Goal: Complete application form

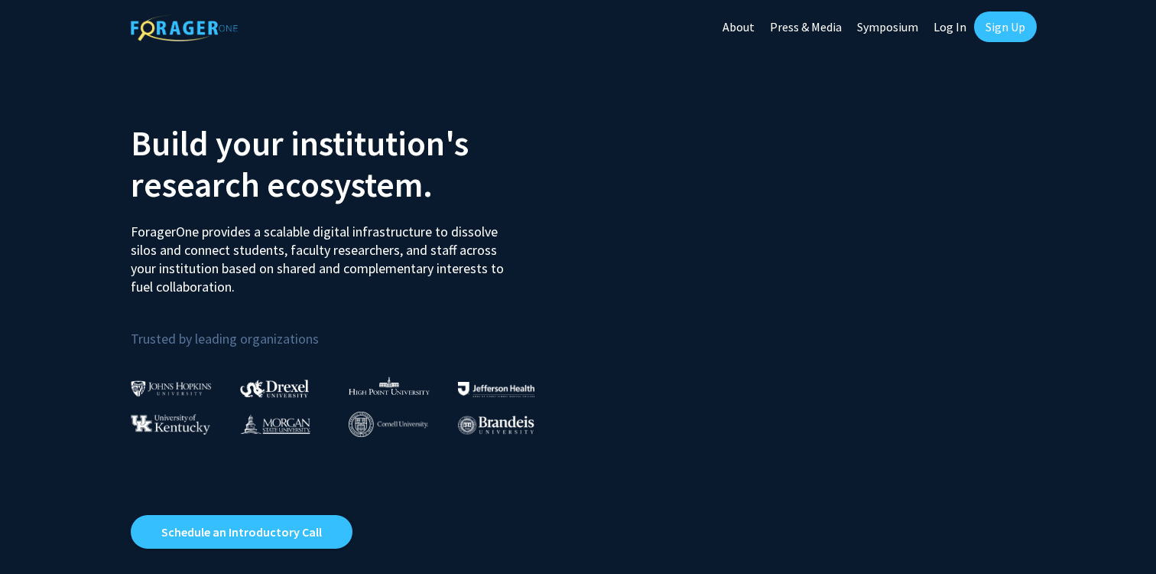
click at [939, 31] on link "Log In" at bounding box center [950, 27] width 48 height 54
select select
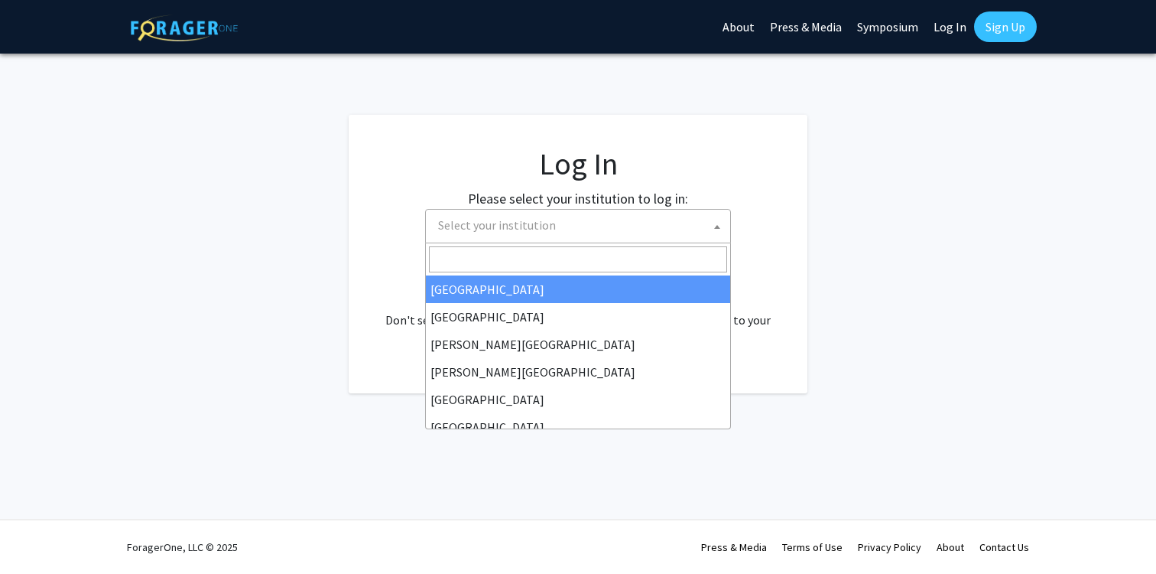
click at [499, 216] on span "Select your institution" at bounding box center [581, 225] width 298 height 31
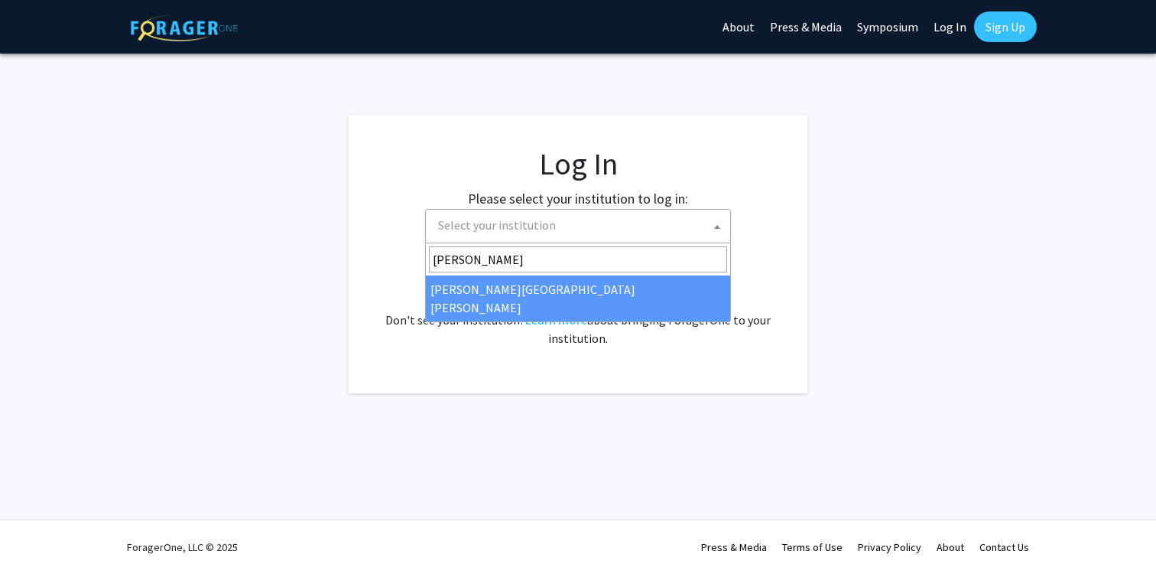
type input "[PERSON_NAME]"
select select "1"
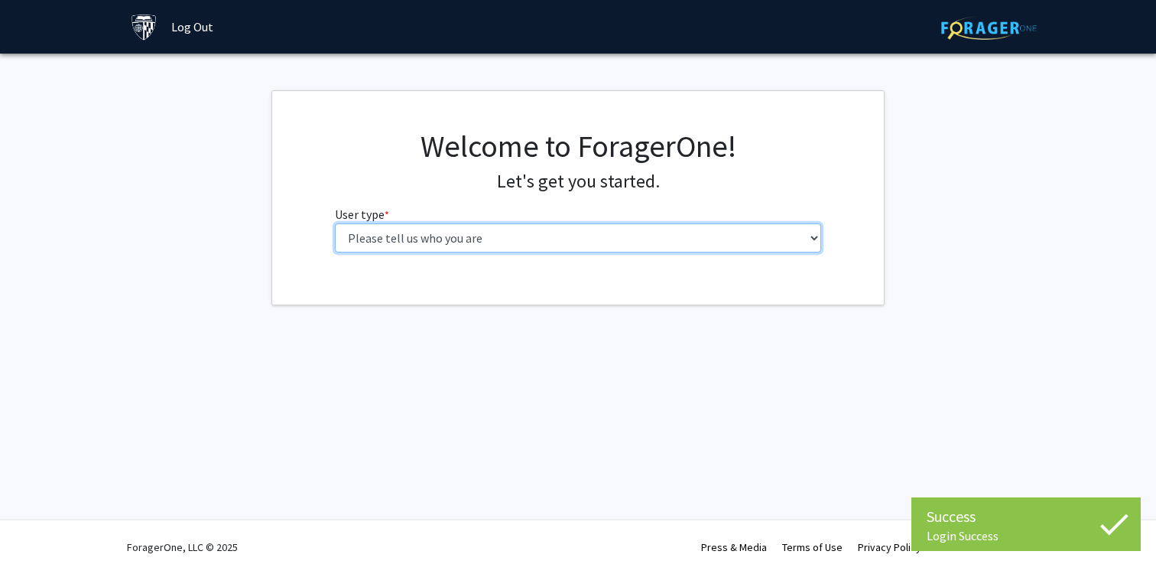
click at [512, 235] on select "Please tell us who you are Undergraduate Student Master's Student Doctoral Cand…" at bounding box center [578, 237] width 487 height 29
select select "1: undergrad"
click at [335, 223] on select "Please tell us who you are Undergraduate Student Master's Student Doctoral Cand…" at bounding box center [578, 237] width 487 height 29
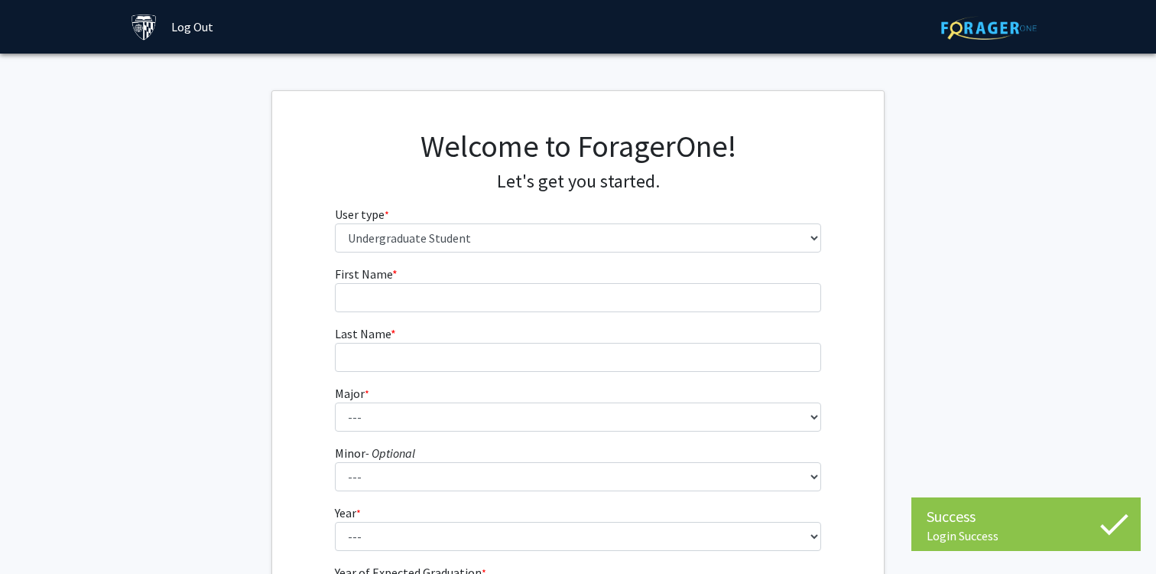
click at [470, 280] on fg-input "First Name * required" at bounding box center [578, 288] width 487 height 47
click at [463, 311] on form "First Name * required Last Name * required Major * required --- Africana Studie…" at bounding box center [578, 451] width 487 height 373
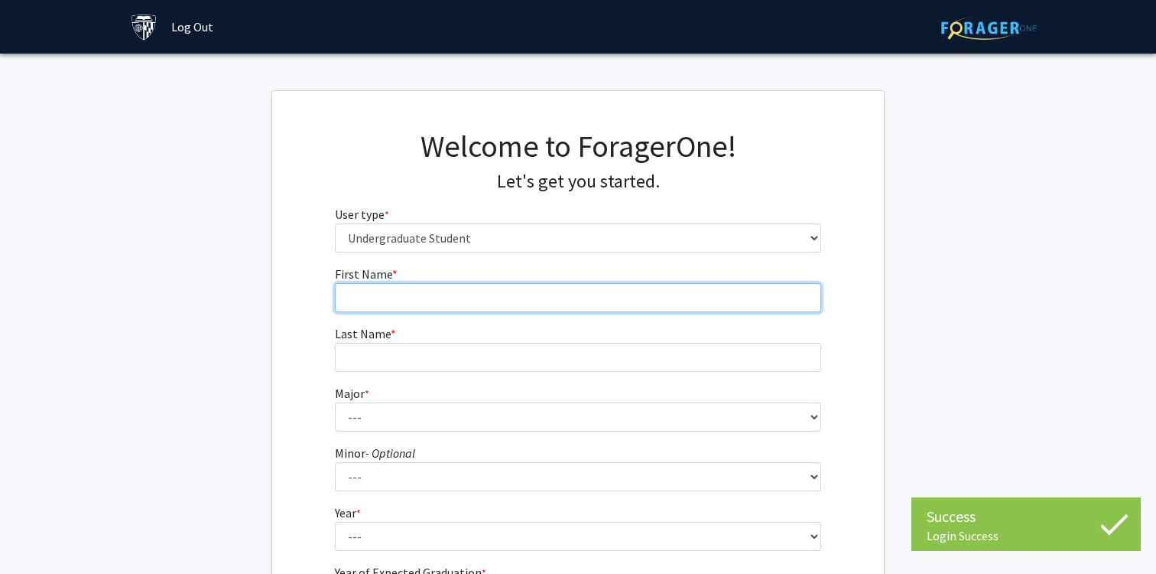
click at [443, 296] on input "First Name * required" at bounding box center [578, 297] width 487 height 29
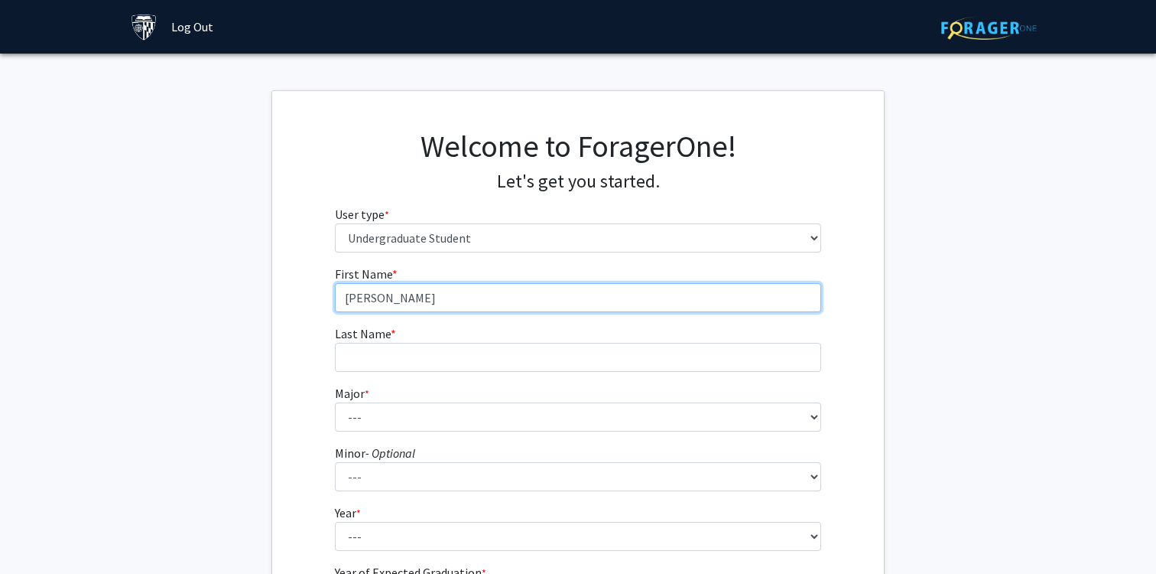
type input "Matthew"
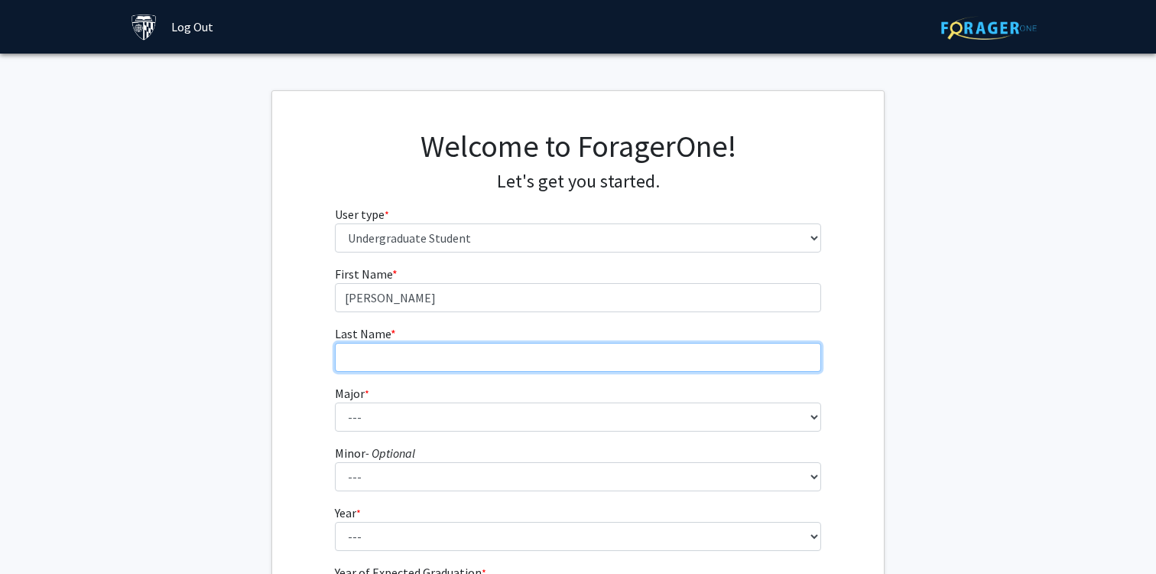
click at [407, 367] on input "Last Name * required" at bounding box center [578, 357] width 487 height 29
type input "Huh"
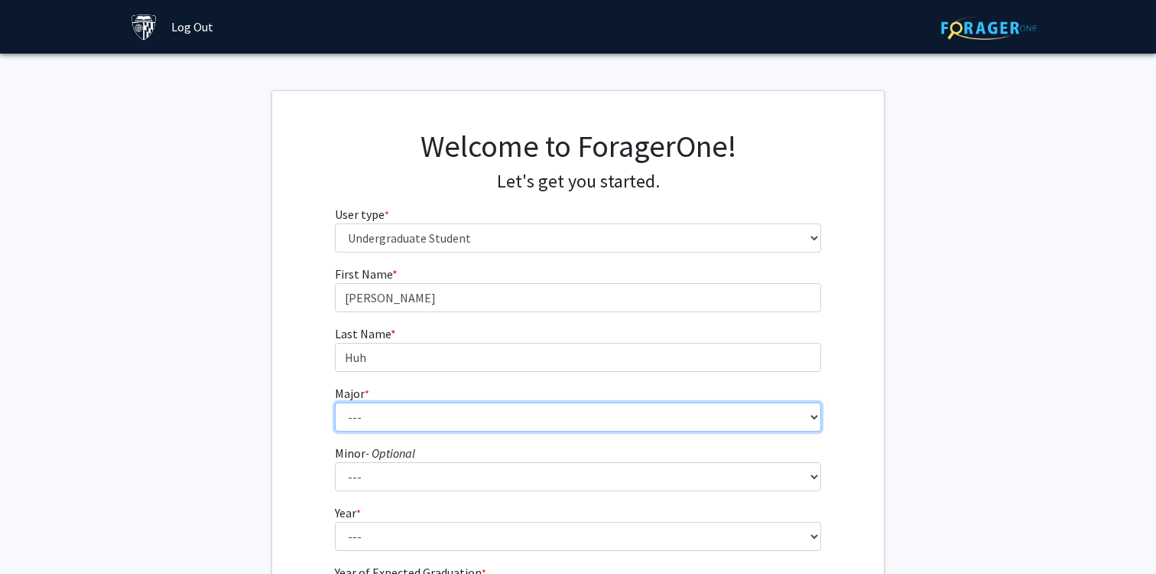
click at [391, 417] on select "--- Africana Studies Anthropology Applied Mathematics & Statistics Archaeology …" at bounding box center [578, 416] width 487 height 29
click at [483, 402] on select "--- Africana Studies Anthropology Applied Mathematics & Statistics Archaeology …" at bounding box center [578, 416] width 487 height 29
select select "47: 60"
click at [335, 402] on select "--- Africana Studies Anthropology Applied Mathematics & Statistics Archaeology …" at bounding box center [578, 416] width 487 height 29
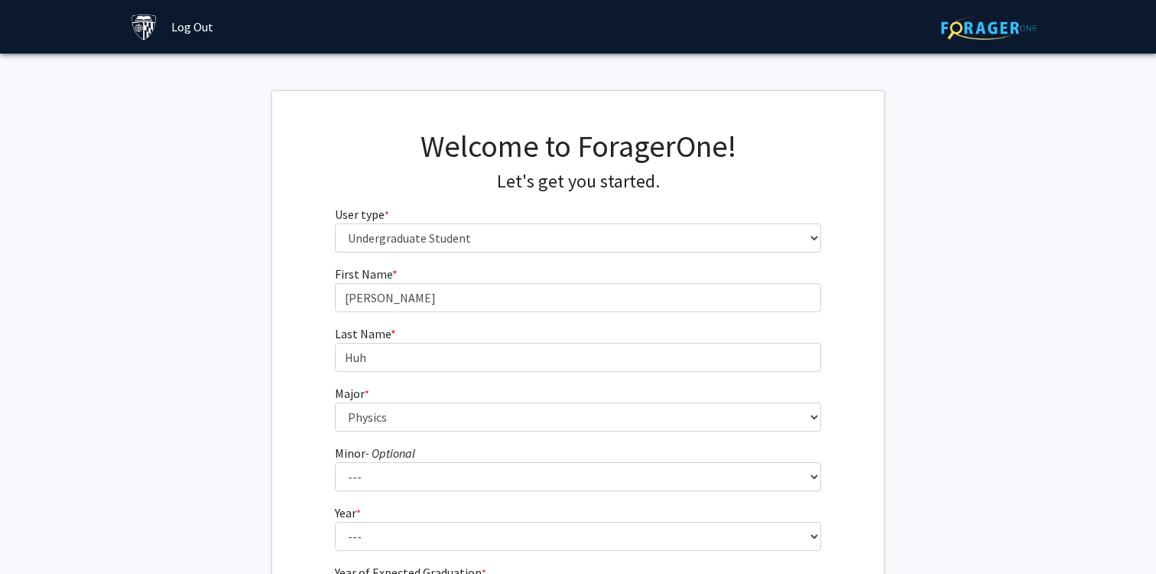
click at [275, 414] on div "First Name * required Matthew Last Name * required Huh Major * required --- Afr…" at bounding box center [578, 459] width 612 height 388
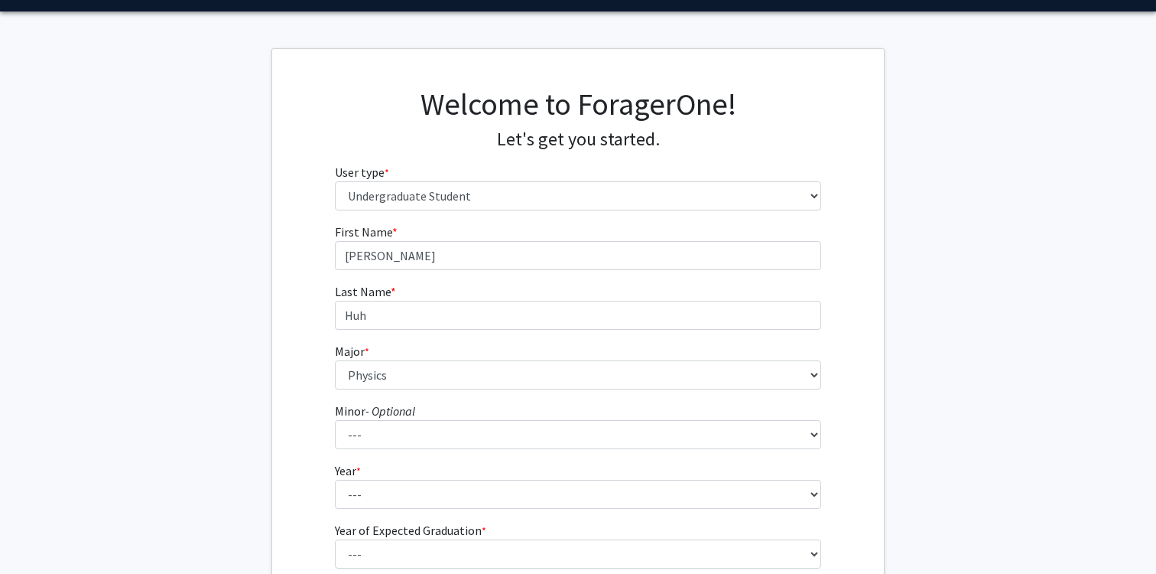
scroll to position [47, 0]
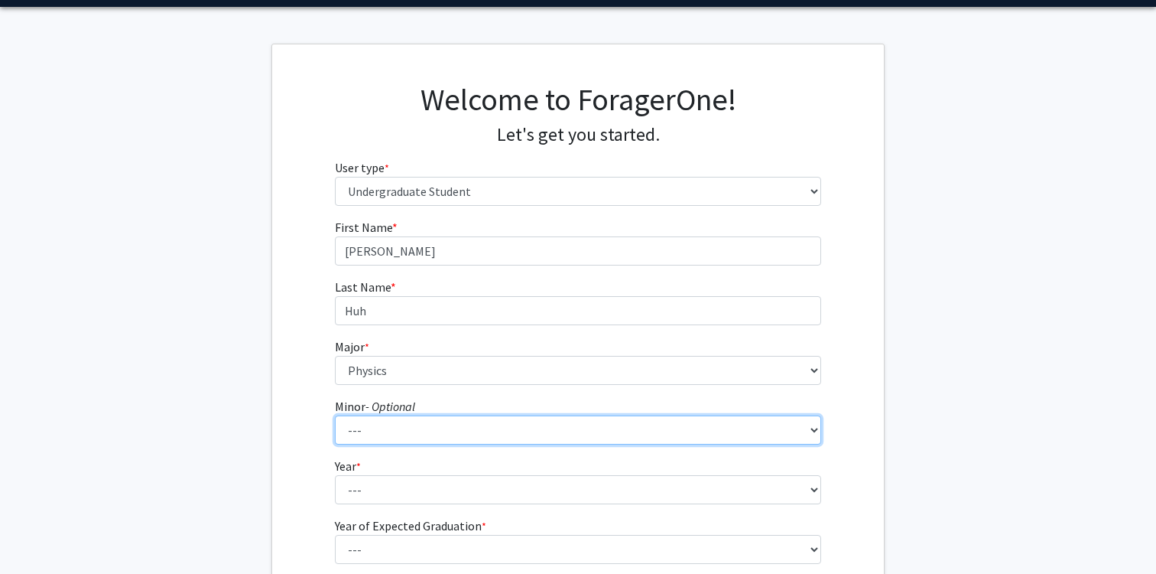
click at [423, 430] on select "--- Accounting and Financial Management Africana Studies Anthropology Applied M…" at bounding box center [578, 429] width 487 height 29
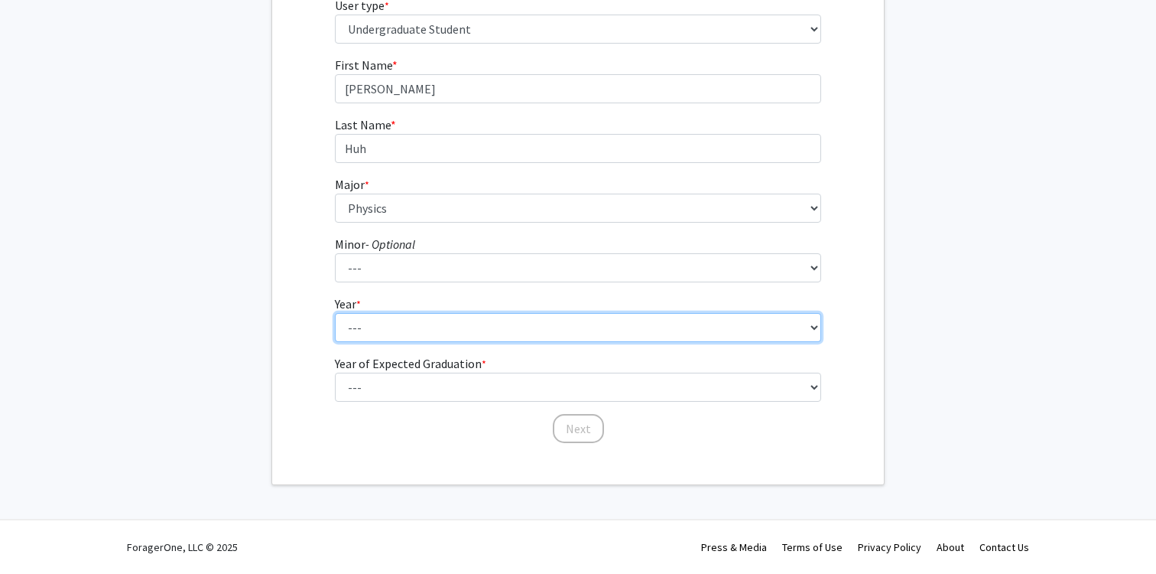
click at [422, 336] on select "--- First-year Sophomore Junior Senior Postbaccalaureate Certificate" at bounding box center [578, 327] width 487 height 29
select select "1: first-year"
click at [335, 313] on select "--- First-year Sophomore Junior Senior Postbaccalaureate Certificate" at bounding box center [578, 327] width 487 height 29
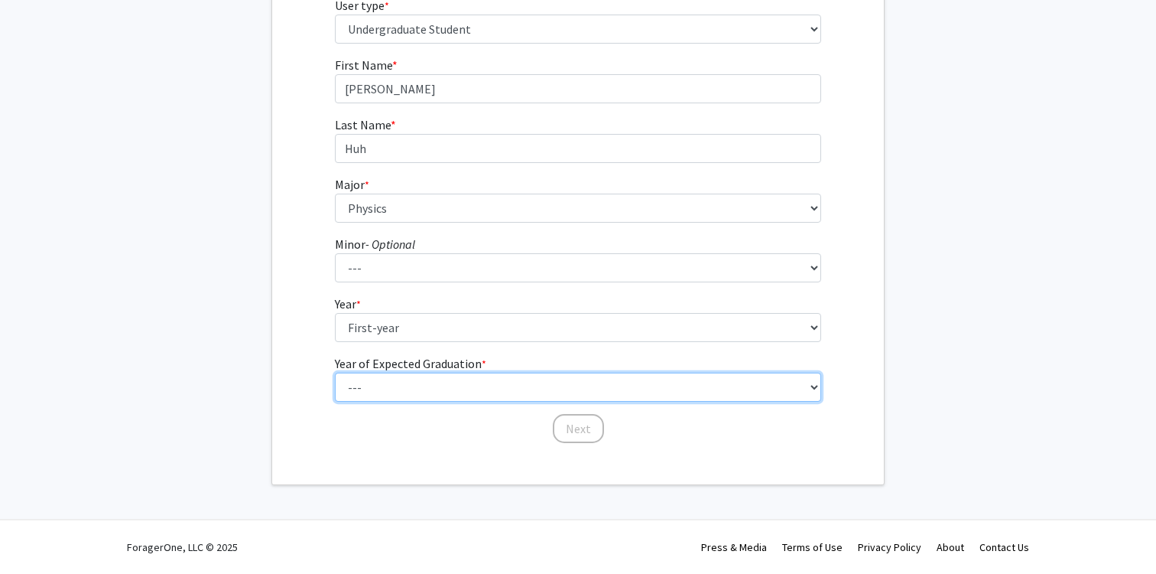
click at [423, 380] on select "--- 2025 2026 2027 2028 2029 2030 2031 2032 2033 2034" at bounding box center [578, 386] width 487 height 29
select select "5: 2029"
click at [335, 372] on select "--- 2025 2026 2027 2028 2029 2030 2031 2032 2033 2034" at bounding box center [578, 386] width 487 height 29
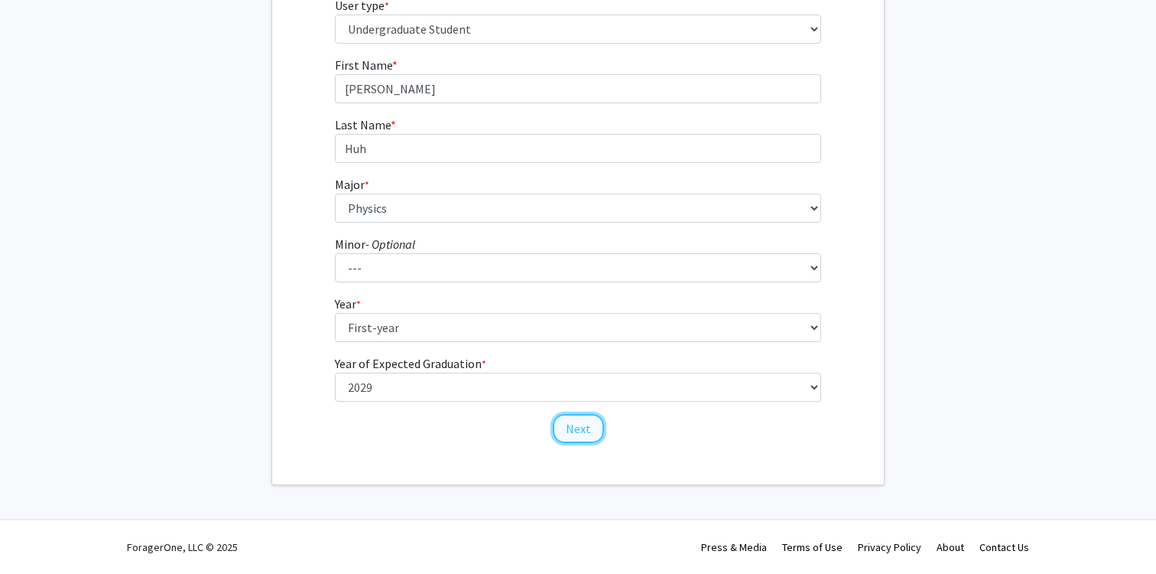
click at [593, 421] on button "Next" at bounding box center [578, 428] width 51 height 29
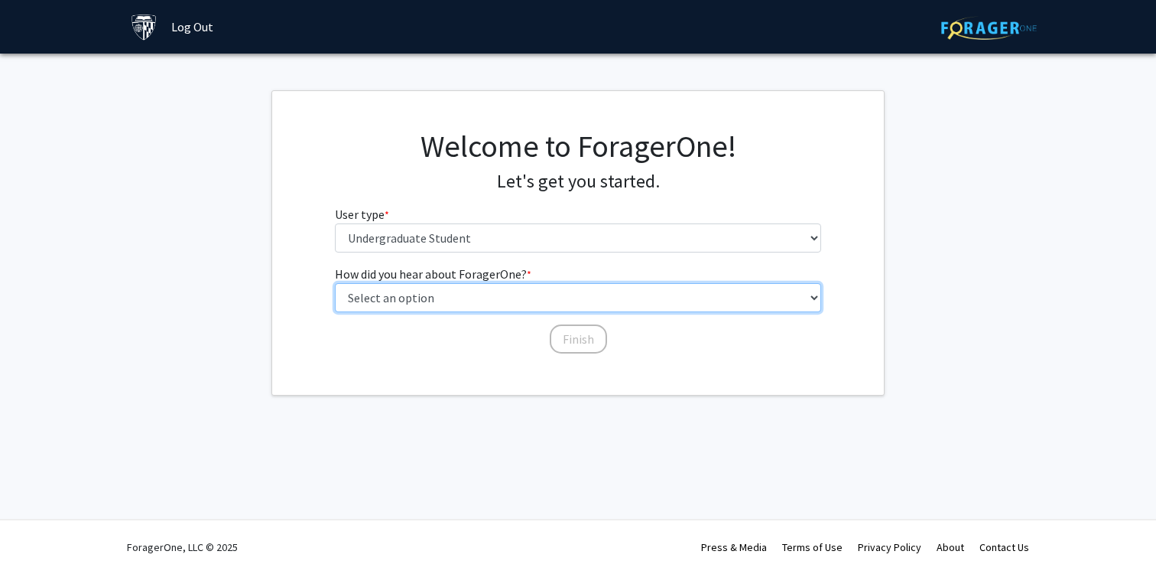
click at [479, 296] on select "Select an option Peer/student recommendation Faculty/staff recommendation Unive…" at bounding box center [578, 297] width 487 height 29
select select "3: university_website"
click at [335, 283] on select "Select an option Peer/student recommendation Faculty/staff recommendation Unive…" at bounding box center [578, 297] width 487 height 29
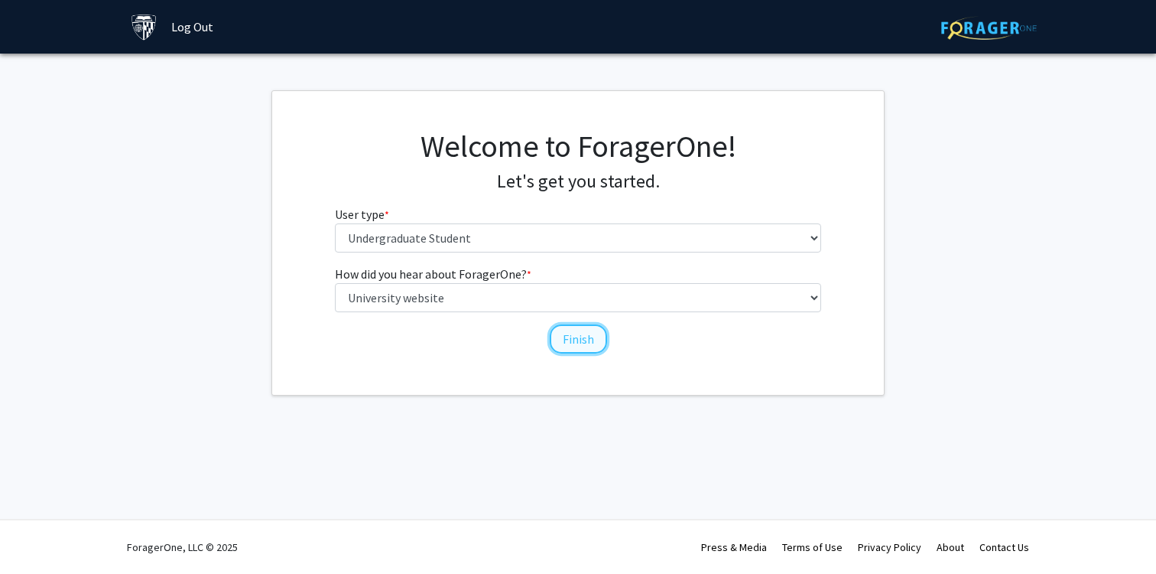
click at [583, 336] on button "Finish" at bounding box center [578, 338] width 57 height 29
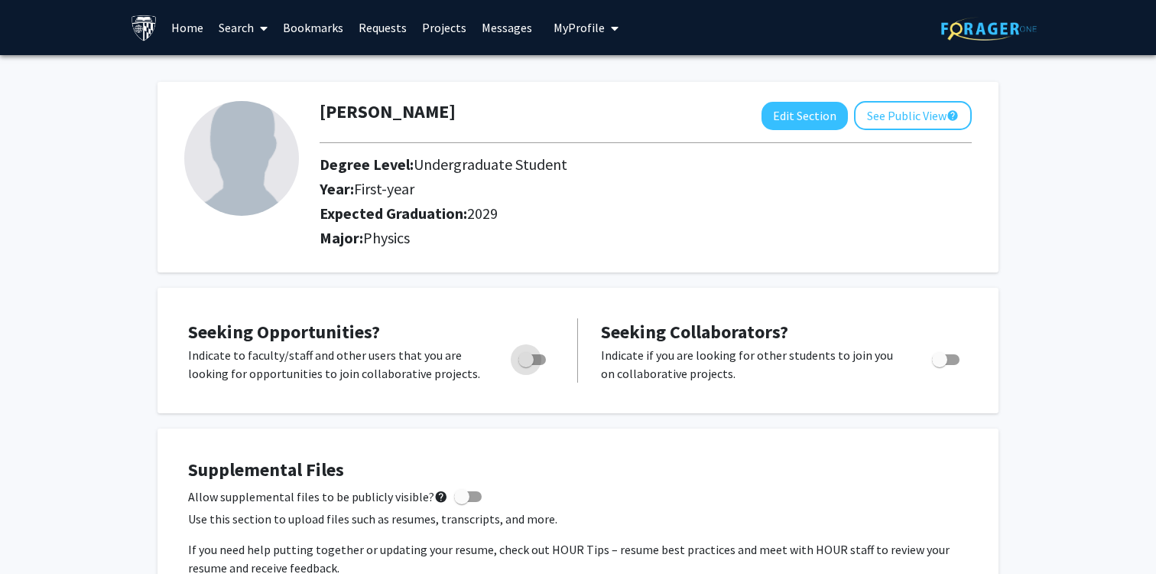
click at [531, 356] on span "Toggle" at bounding box center [525, 359] width 15 height 15
click at [526, 365] on input "Are you actively seeking opportunities?" at bounding box center [525, 365] width 1 height 1
checkbox input "true"
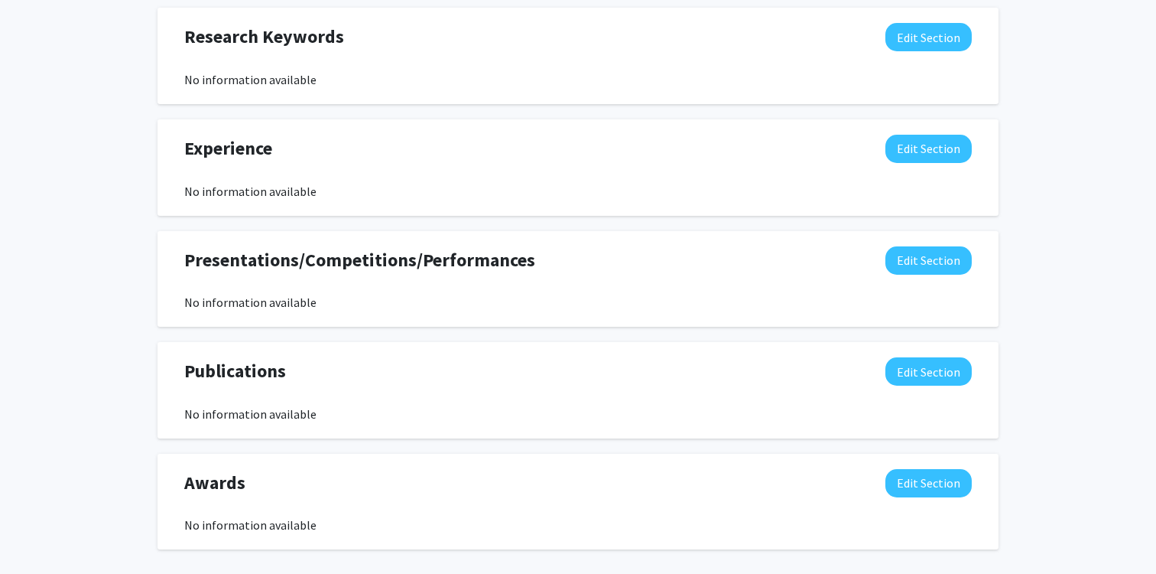
scroll to position [910, 0]
